Goal: Information Seeking & Learning: Learn about a topic

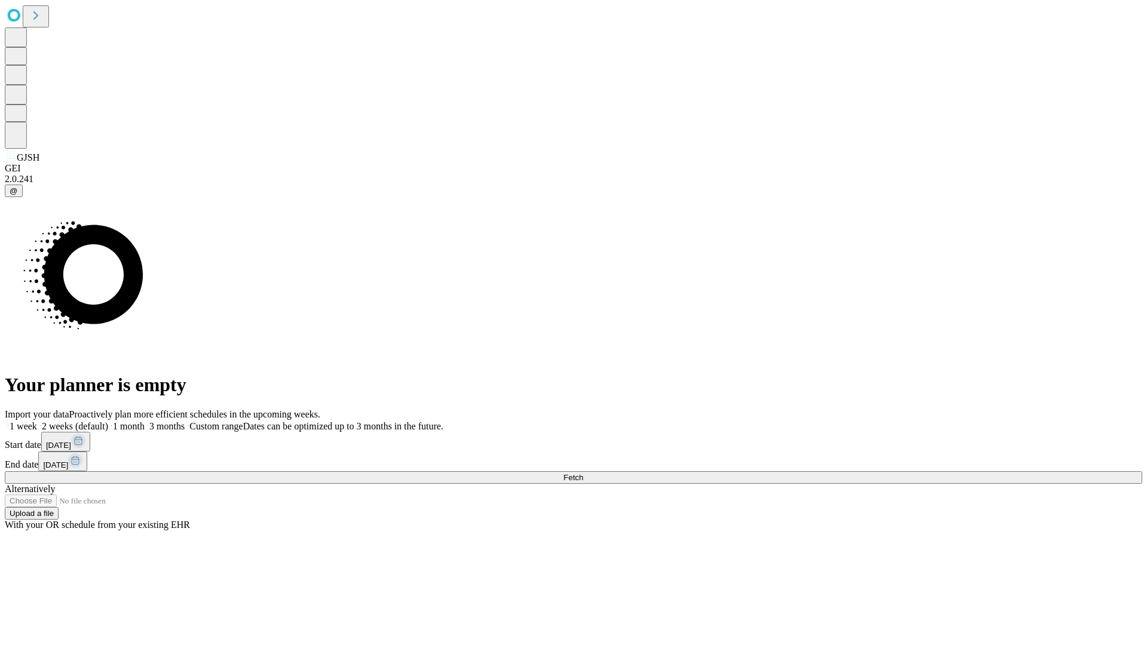
click at [583, 473] on span "Fetch" at bounding box center [573, 477] width 20 height 9
